Goal: Task Accomplishment & Management: Use online tool/utility

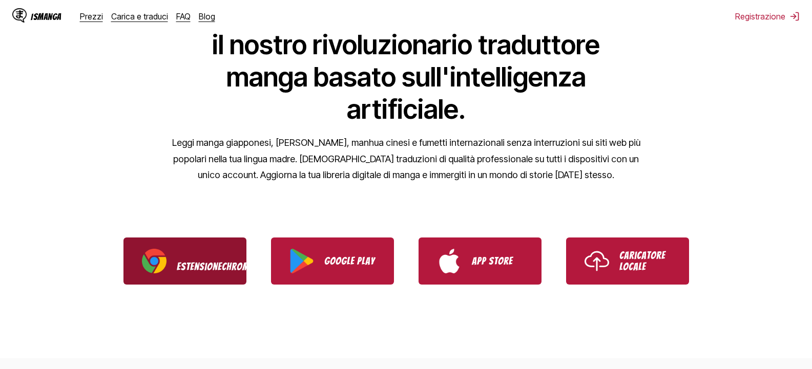
scroll to position [154, 0]
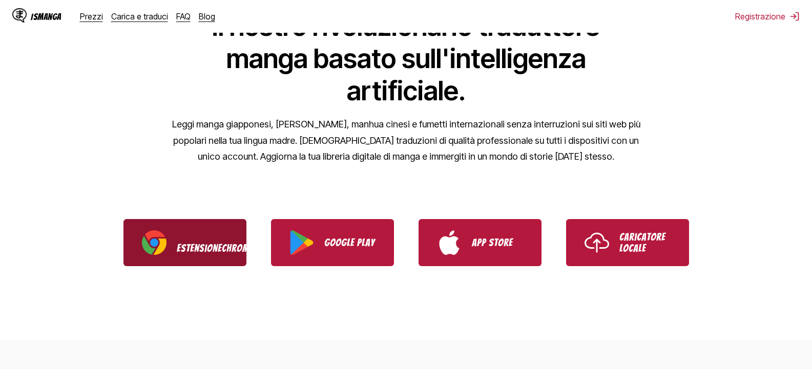
click at [172, 245] on link "Estensione Chrome" at bounding box center [184, 242] width 123 height 47
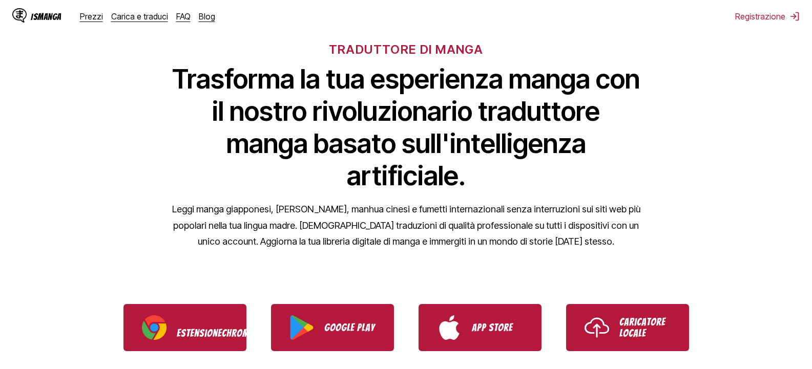
scroll to position [0, 0]
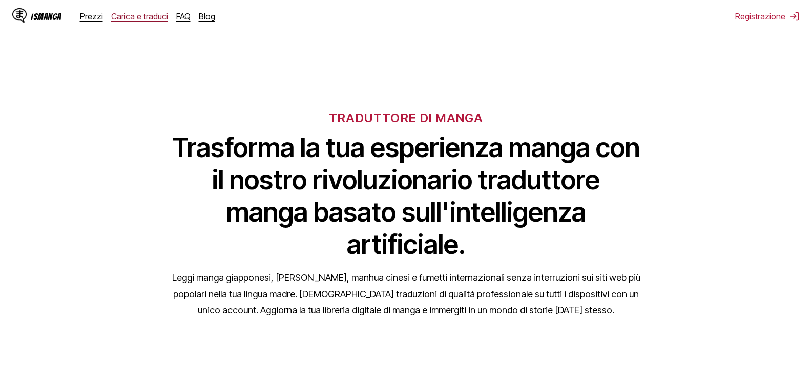
click at [140, 17] on font "Carica e traduci" at bounding box center [139, 16] width 57 height 10
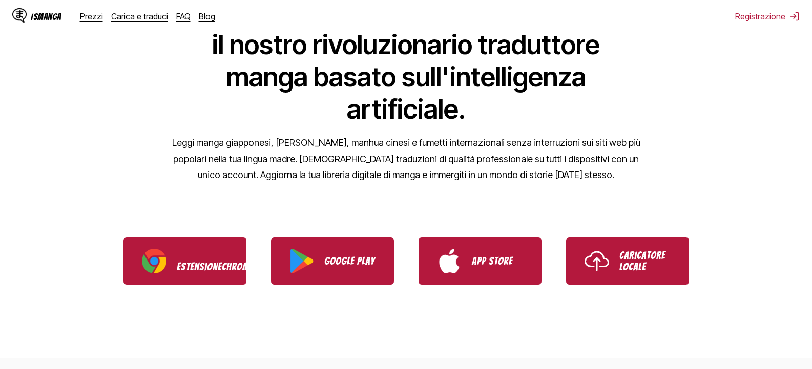
scroll to position [154, 0]
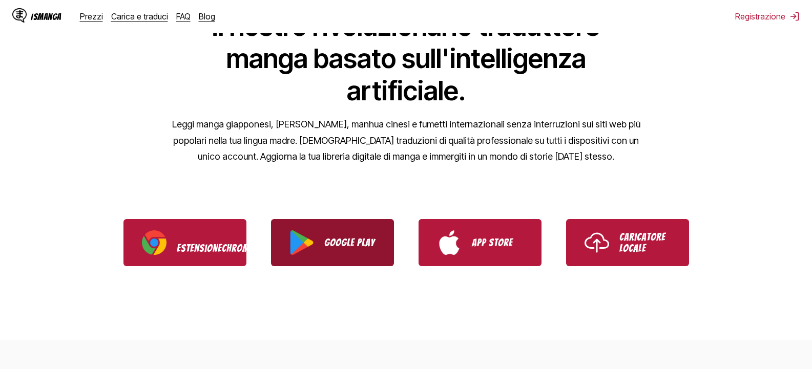
click at [325, 253] on link "Google Play" at bounding box center [332, 242] width 123 height 47
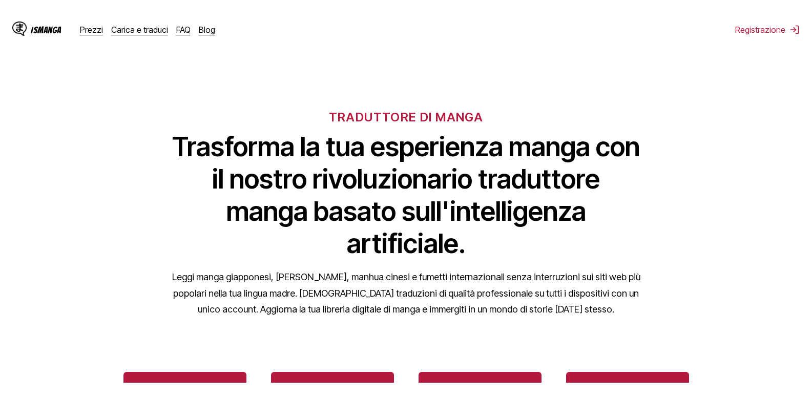
scroll to position [0, 0]
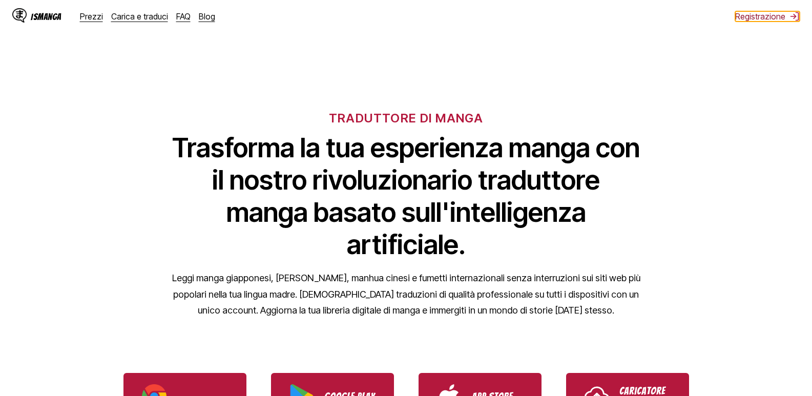
click at [769, 16] on font "Registrazione" at bounding box center [760, 16] width 50 height 10
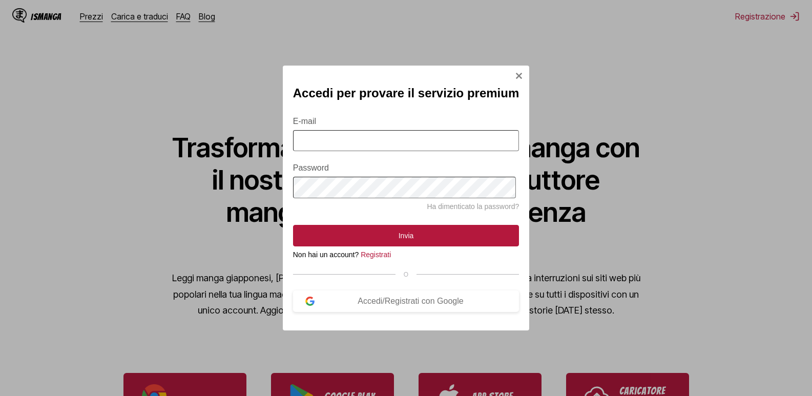
click at [515, 72] on img "Accedi Modale" at bounding box center [519, 76] width 8 height 8
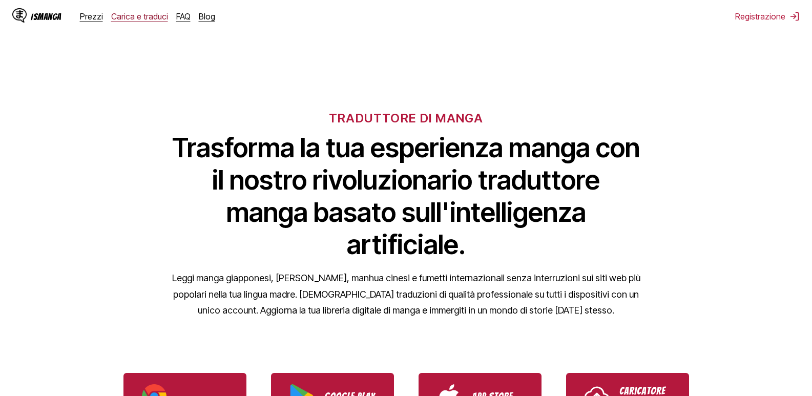
click at [144, 17] on font "Carica e traduci" at bounding box center [139, 16] width 57 height 10
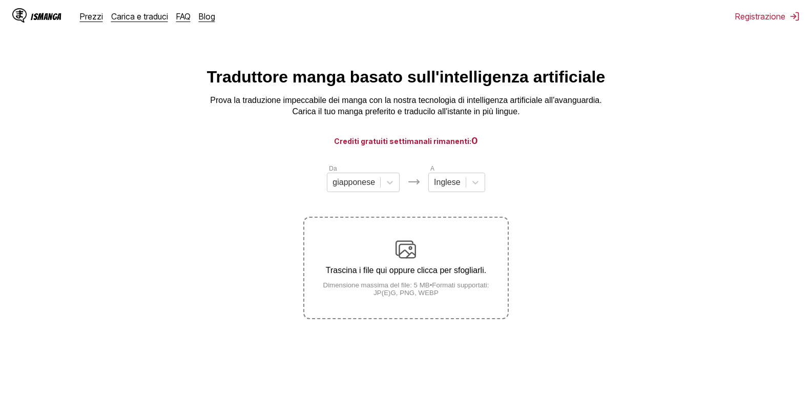
click at [407, 248] on img at bounding box center [406, 249] width 20 height 20
click at [0, 0] on input "Trascina i file qui oppure clicca per sfogliarli. Dimensione massima del file: …" at bounding box center [0, 0] width 0 height 0
click at [760, 17] on font "Registrazione" at bounding box center [760, 16] width 50 height 10
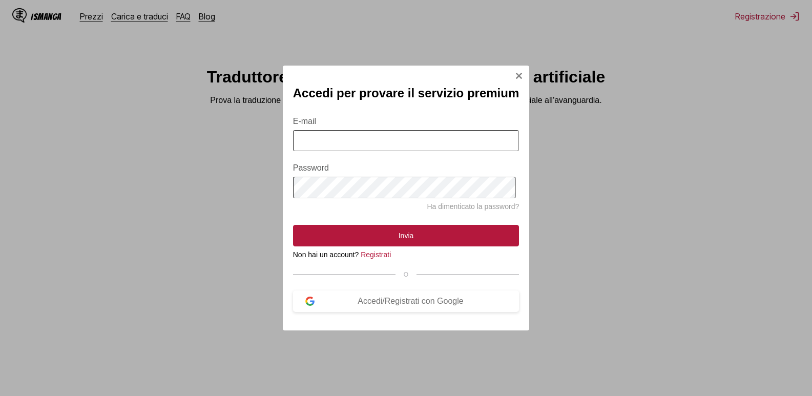
click at [518, 75] on img "Accedi Modale" at bounding box center [519, 76] width 8 height 8
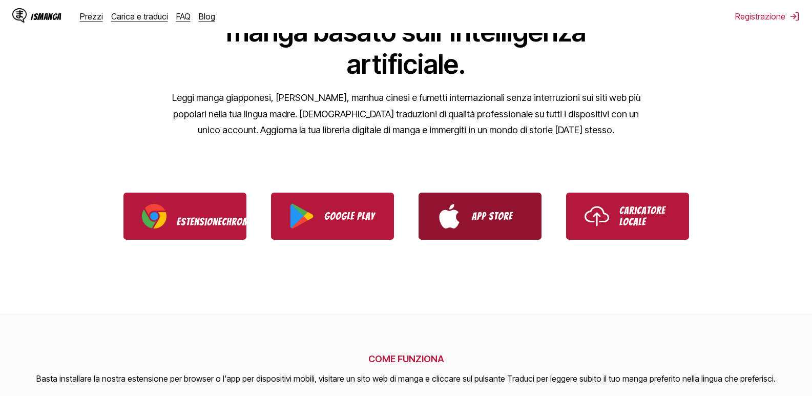
scroll to position [205, 0]
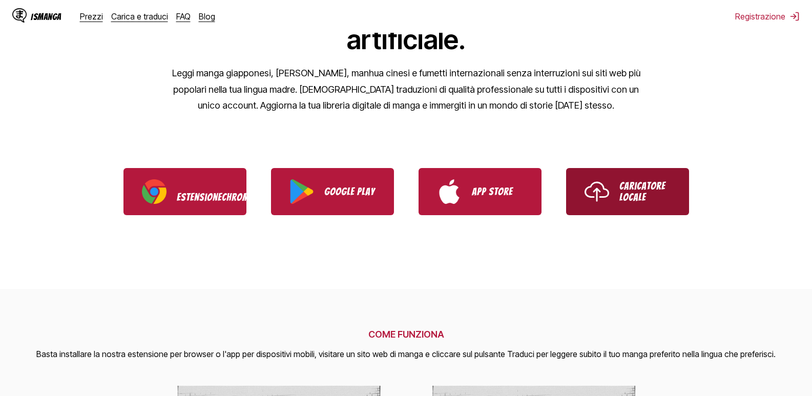
click at [608, 193] on img "Utilizzare IsManga Local Uploader" at bounding box center [597, 191] width 25 height 25
